Goal: Transaction & Acquisition: Purchase product/service

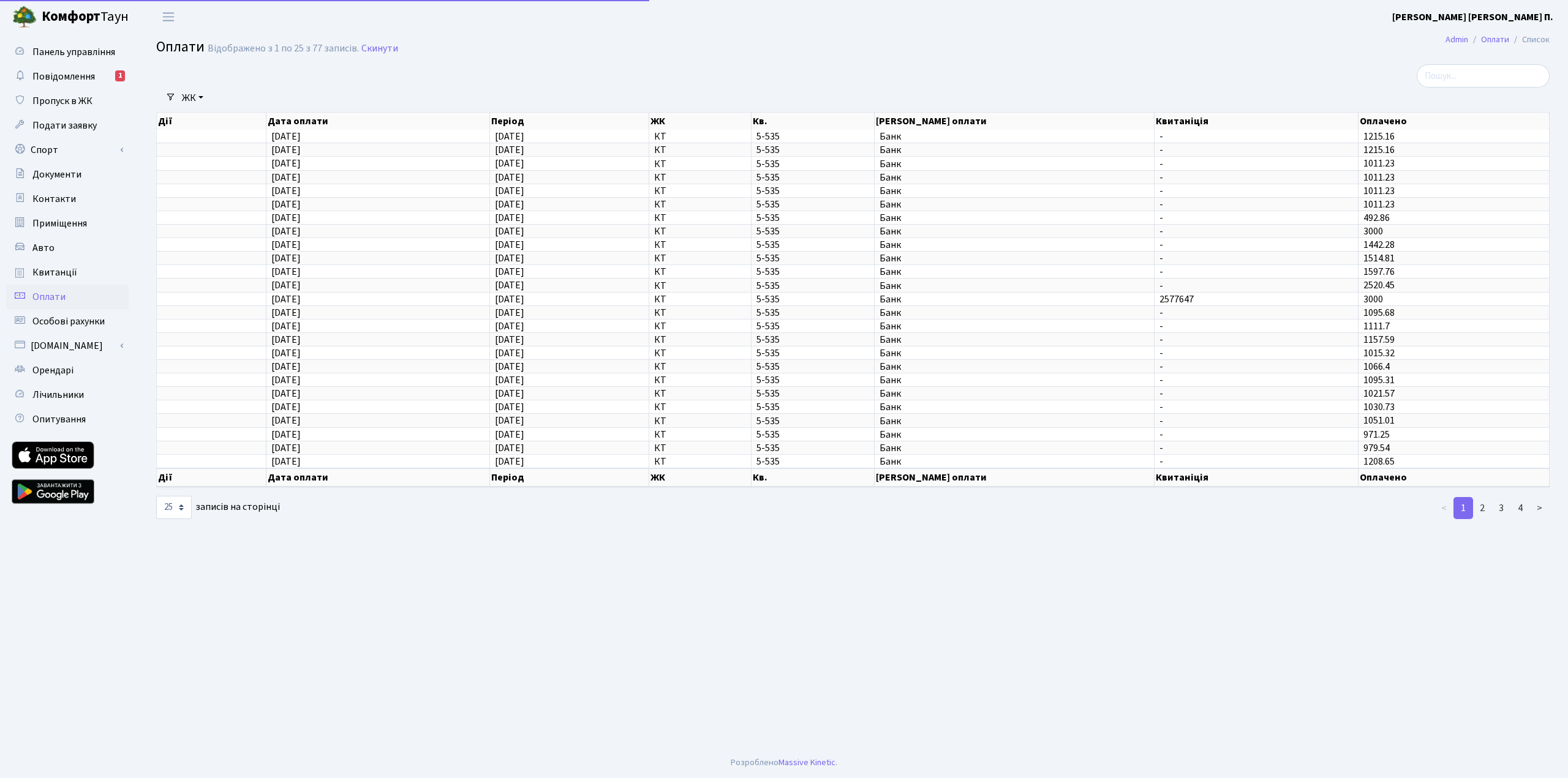
select select "25"
click at [76, 77] on span "Повідомлення" at bounding box center [63, 76] width 63 height 13
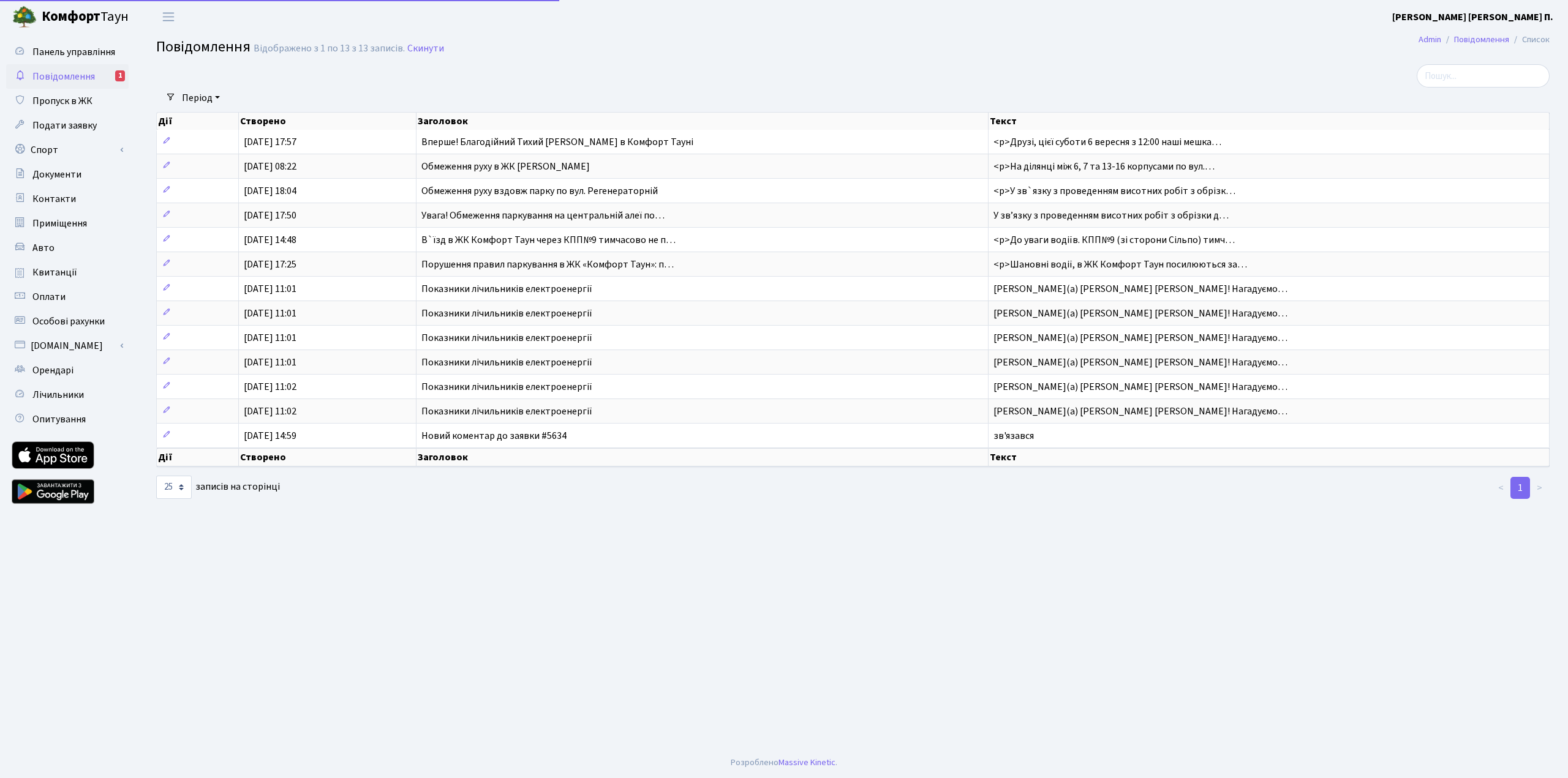
select select "25"
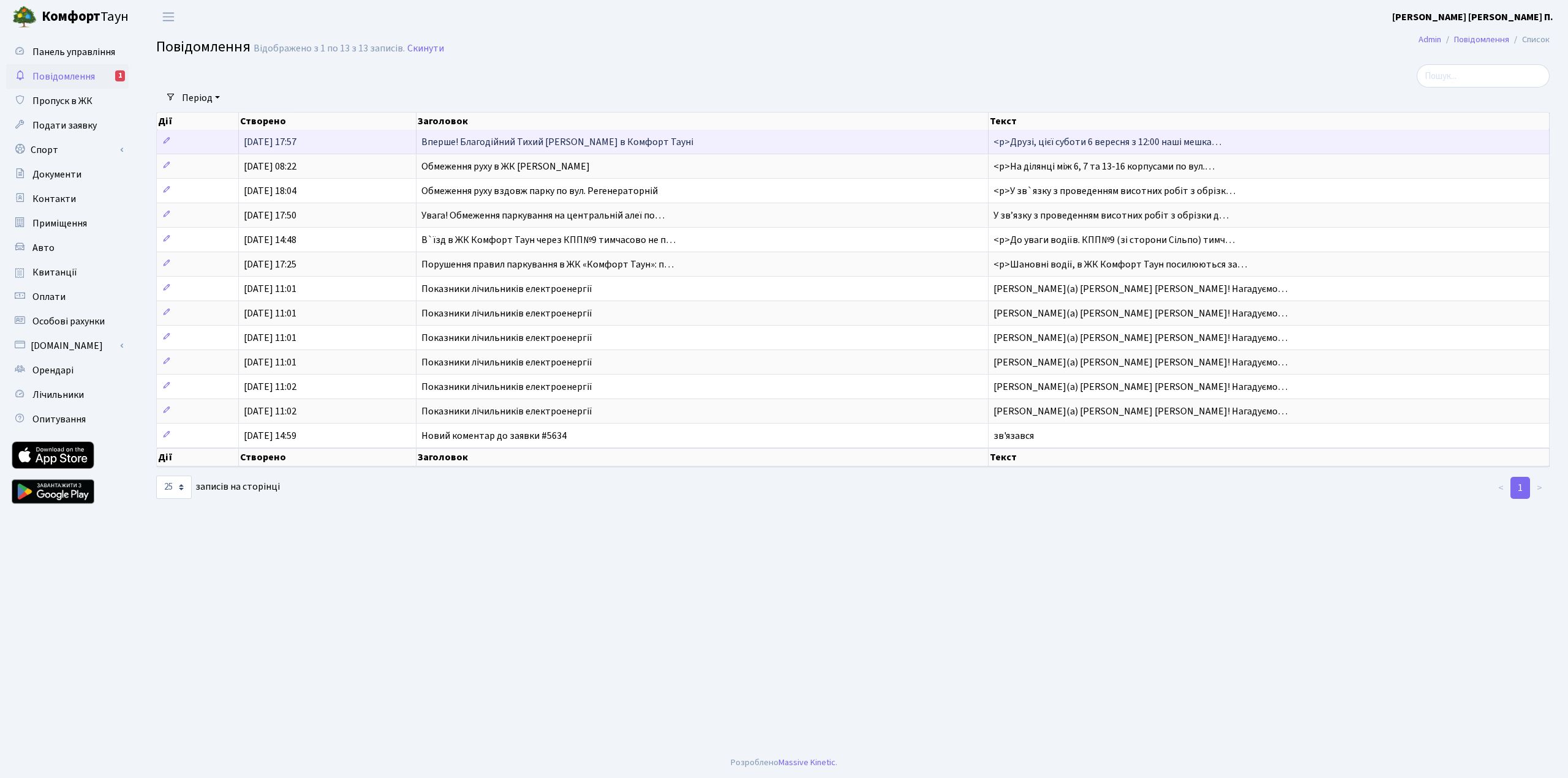
click at [451, 136] on span "Вперше! Благодійний Тихий Маркет в Комфорт Тауні" at bounding box center [557, 142] width 272 height 13
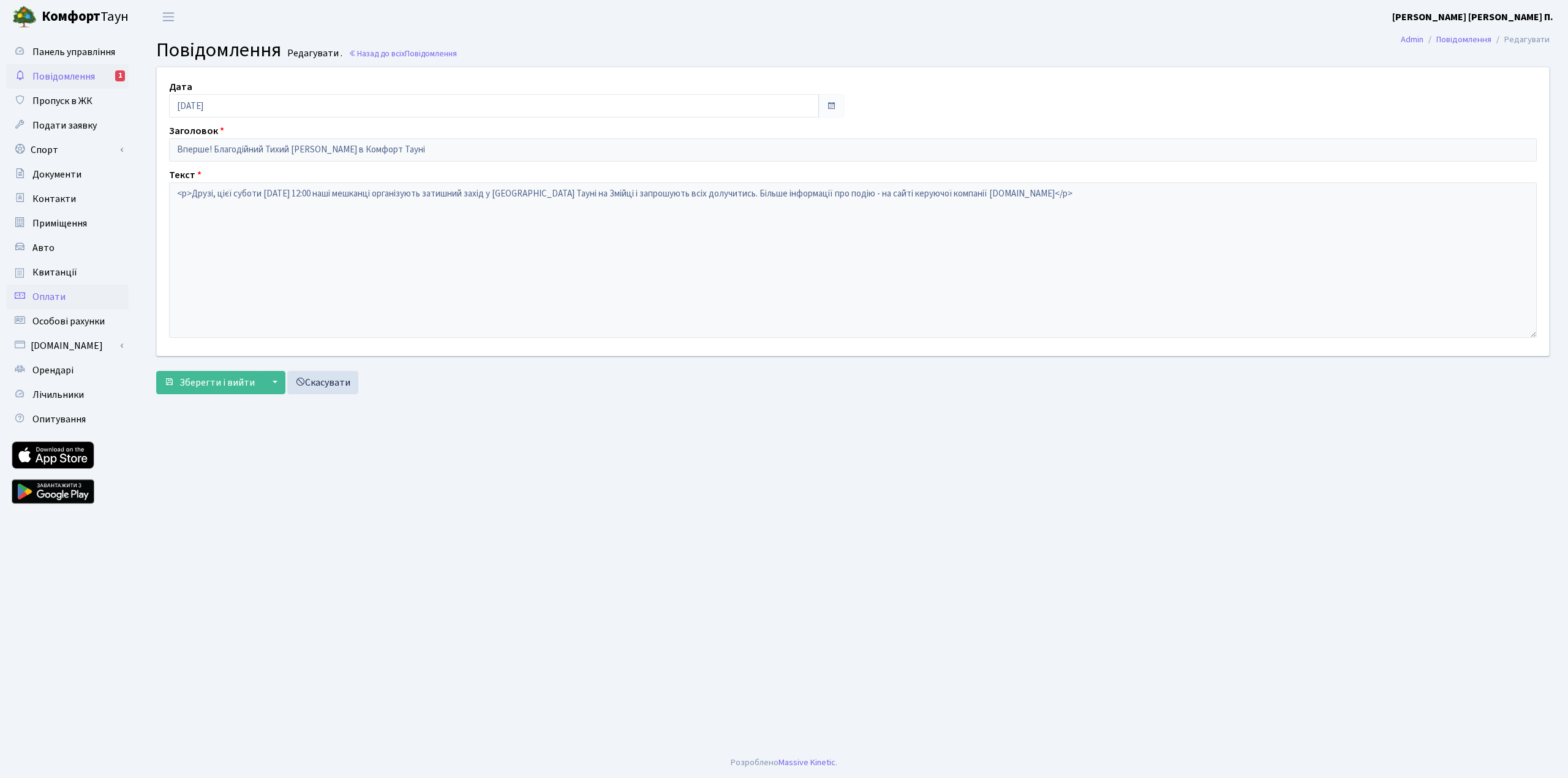
click at [77, 302] on link "Оплати" at bounding box center [67, 297] width 122 height 24
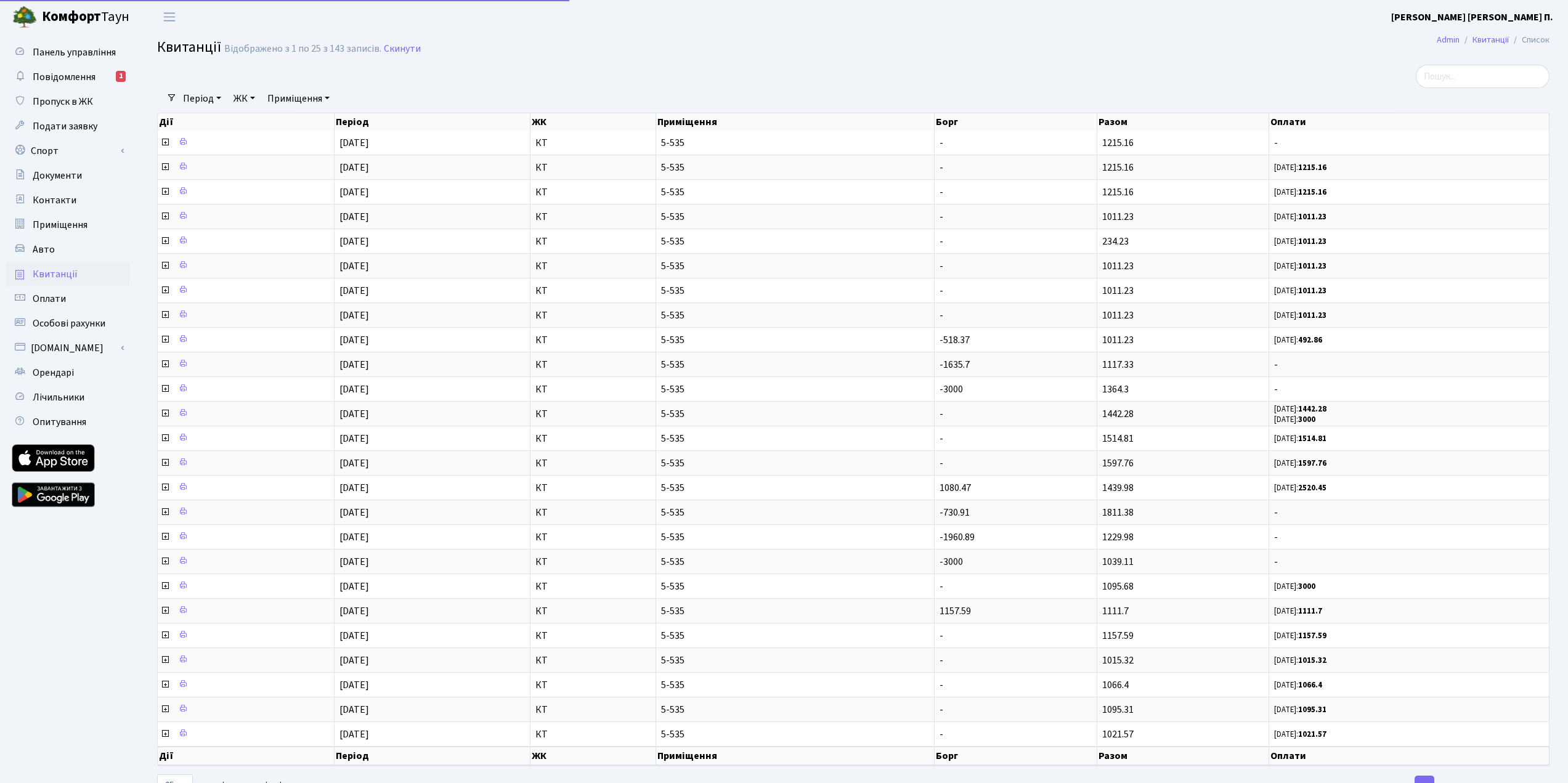
select select "25"
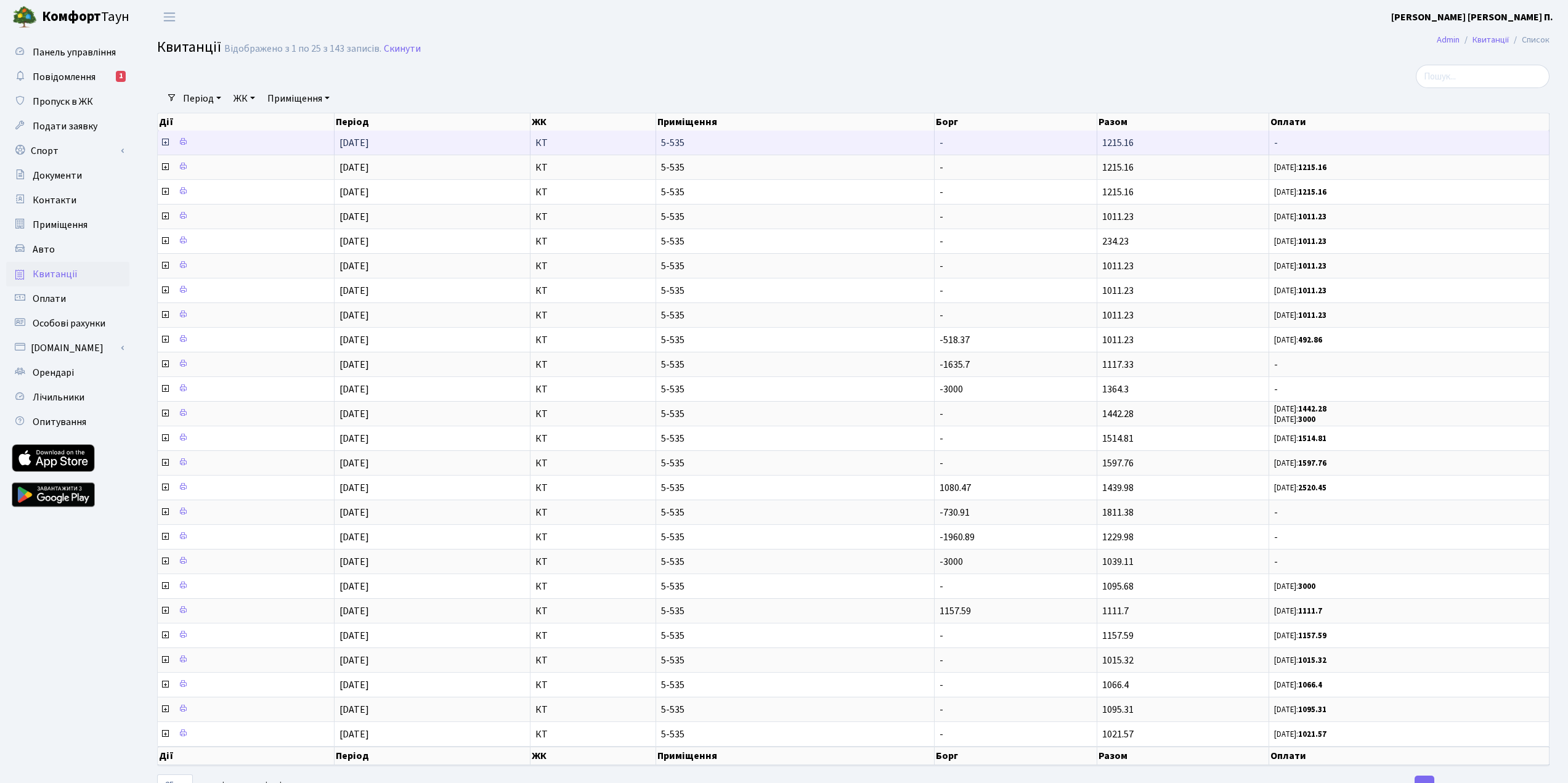
click at [167, 143] on icon at bounding box center [165, 142] width 10 height 10
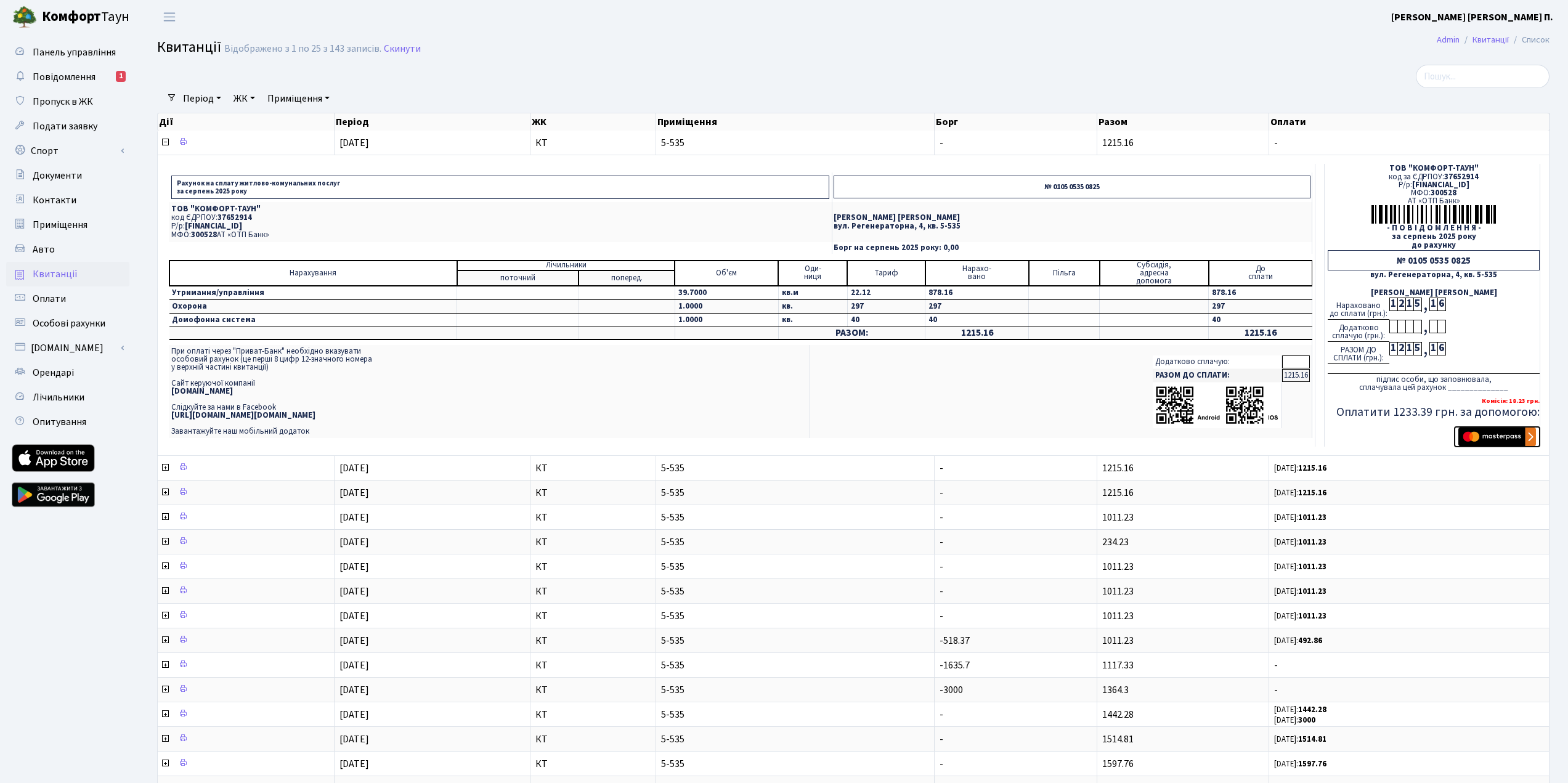
click at [1480, 438] on img "submit" at bounding box center [1498, 438] width 78 height 19
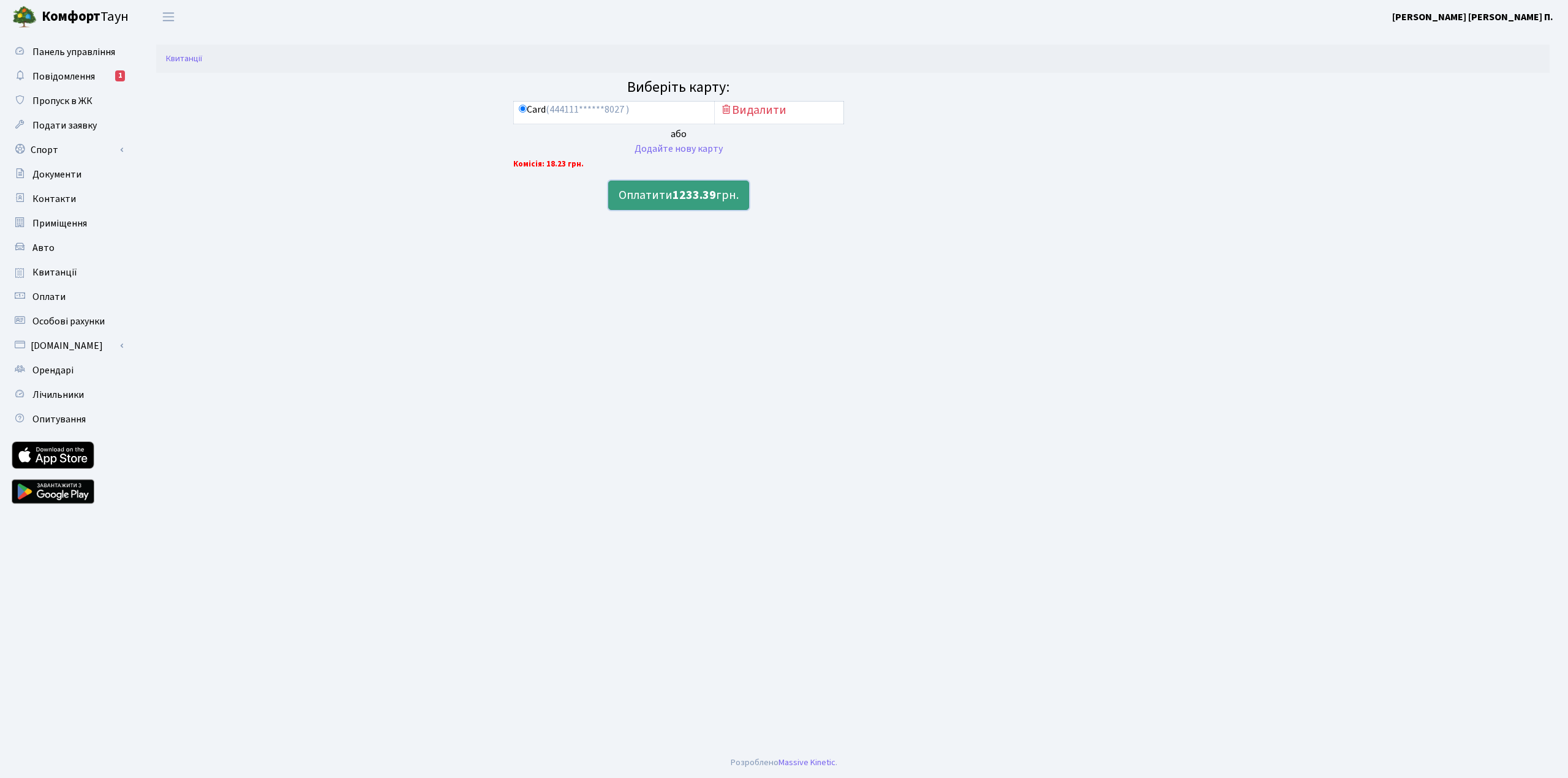
click at [712, 202] on b "1233.39" at bounding box center [694, 195] width 44 height 17
